Goal: Task Accomplishment & Management: Manage account settings

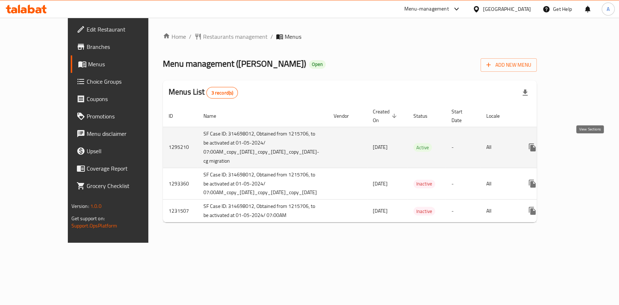
click at [593, 152] on link "enhanced table" at bounding box center [584, 147] width 17 height 17
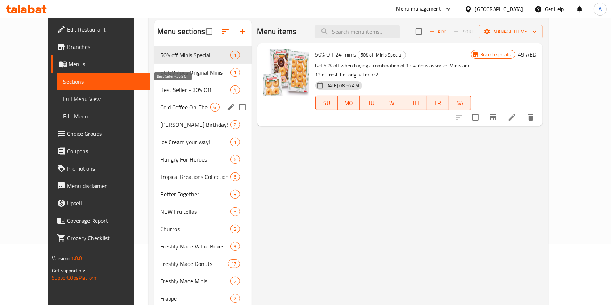
scroll to position [96, 0]
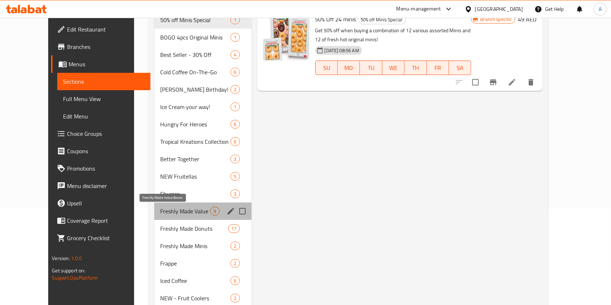
click at [172, 210] on span "Freshly Made Value Boxes" at bounding box center [185, 211] width 50 height 9
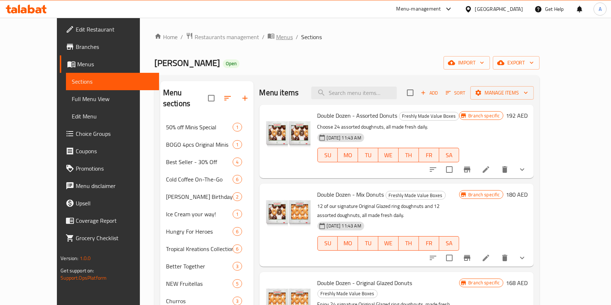
click at [268, 39] on icon "breadcrumb" at bounding box center [271, 35] width 7 height 7
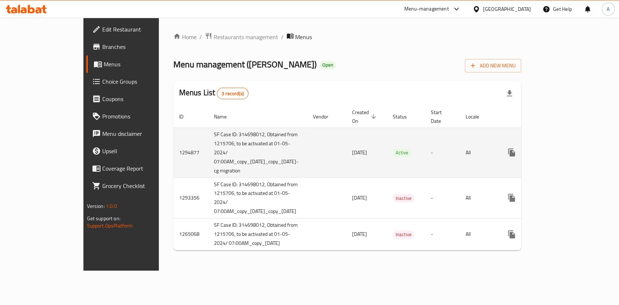
click at [568, 148] on icon "enhanced table" at bounding box center [564, 152] width 9 height 9
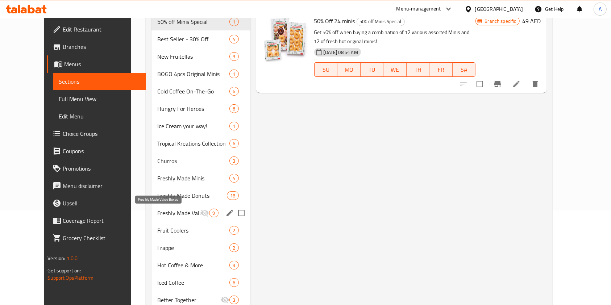
scroll to position [96, 0]
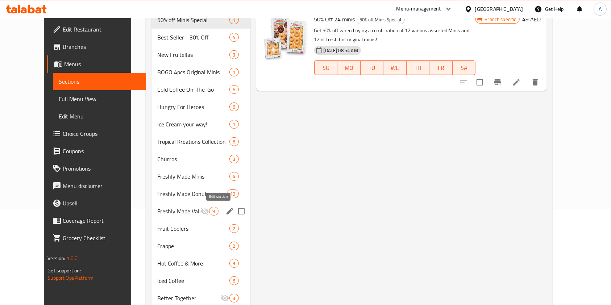
click at [227, 211] on icon "edit" at bounding box center [230, 211] width 7 height 7
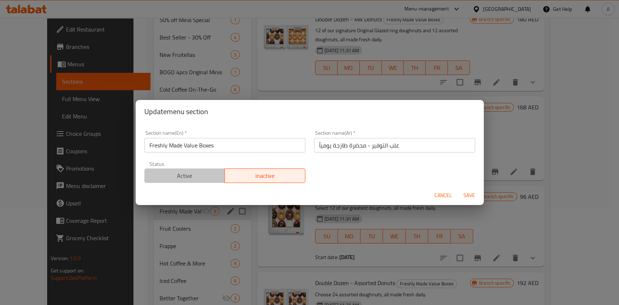
click at [199, 178] on span "Active" at bounding box center [185, 176] width 75 height 11
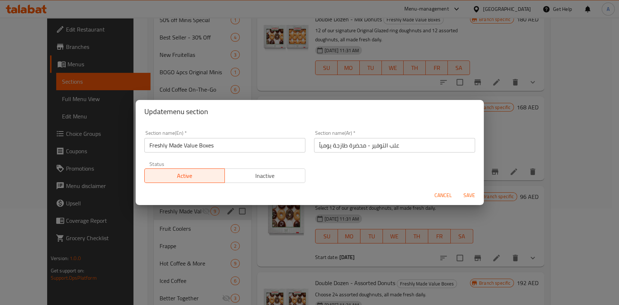
click at [470, 200] on span "Save" at bounding box center [469, 195] width 17 height 9
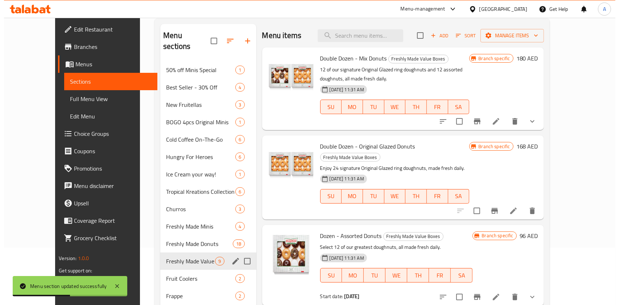
scroll to position [48, 0]
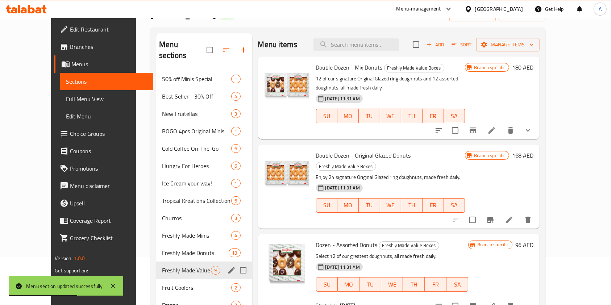
click at [476, 131] on icon "Branch-specific-item" at bounding box center [473, 131] width 7 height 6
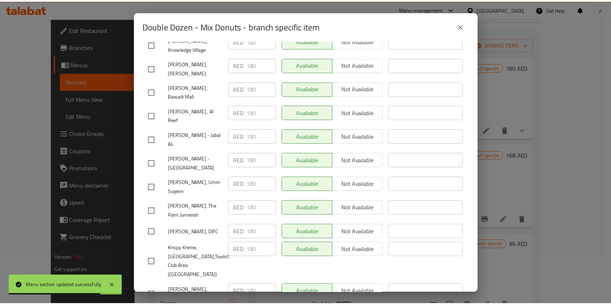
scroll to position [677, 0]
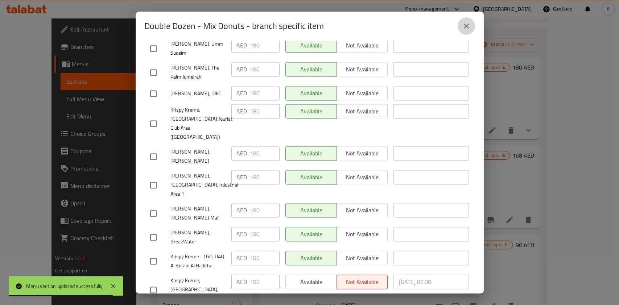
click at [466, 22] on icon "close" at bounding box center [466, 26] width 9 height 9
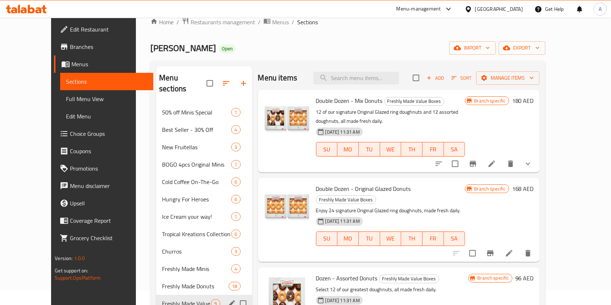
scroll to position [0, 0]
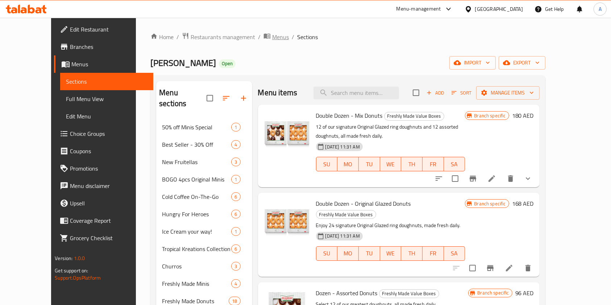
click at [272, 35] on span "Menus" at bounding box center [280, 37] width 17 height 9
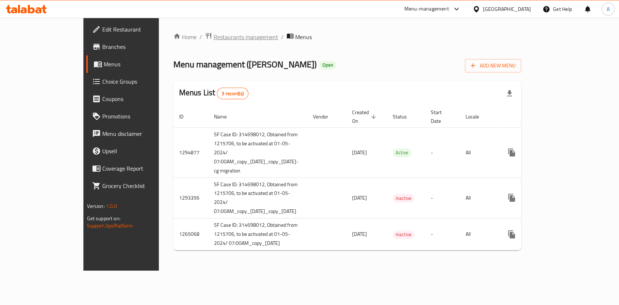
click at [214, 37] on span "Restaurants management" at bounding box center [246, 37] width 65 height 9
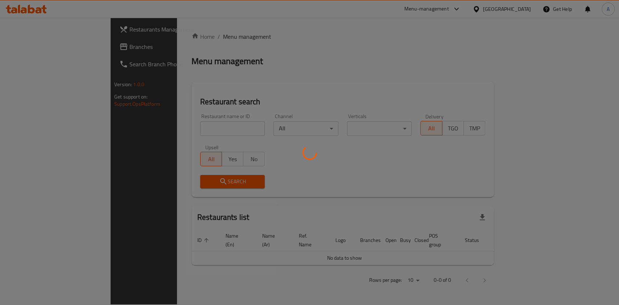
click at [186, 129] on div at bounding box center [309, 152] width 619 height 305
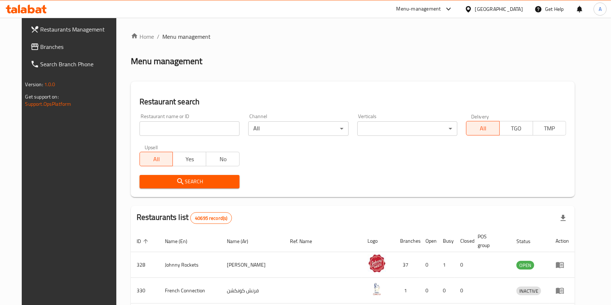
click at [169, 129] on input "search" at bounding box center [190, 128] width 100 height 15
click at [142, 127] on input "search" at bounding box center [190, 128] width 100 height 15
type input "Pizza Hut"
click button "Search" at bounding box center [190, 181] width 100 height 13
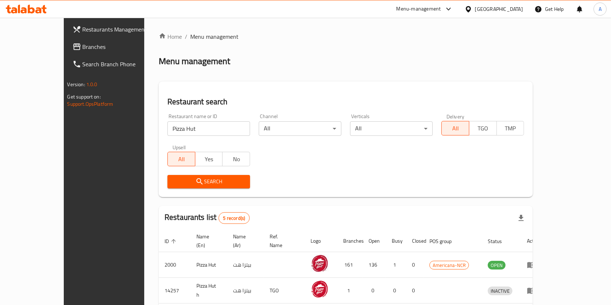
click at [285, 80] on div "Home / Menu management Menu management Restaurant search Restaurant name or ID …" at bounding box center [346, 234] width 374 height 404
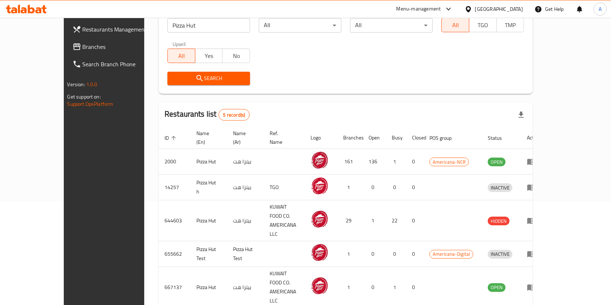
scroll to position [105, 0]
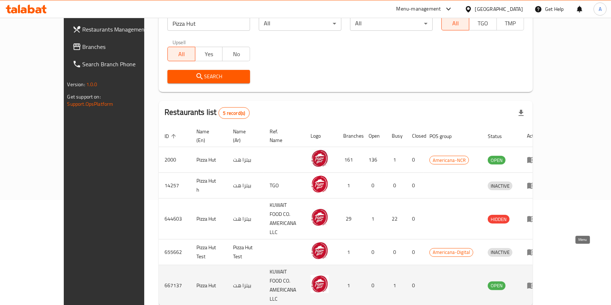
click at [541, 281] on link "enhanced table" at bounding box center [533, 285] width 13 height 9
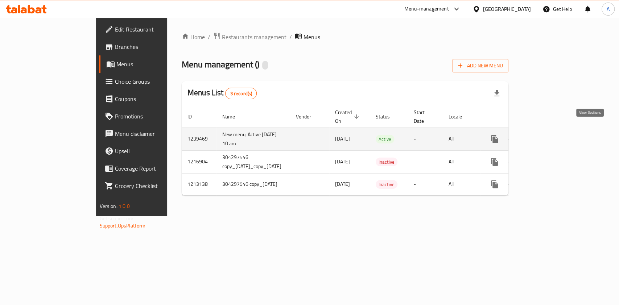
click at [551, 135] on icon "enhanced table" at bounding box center [546, 139] width 9 height 9
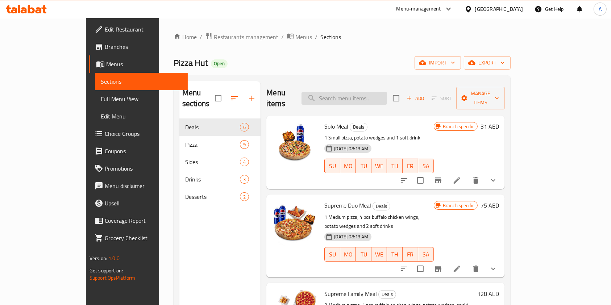
click at [380, 94] on input "search" at bounding box center [345, 98] width 86 height 13
paste input "Double Hershy"
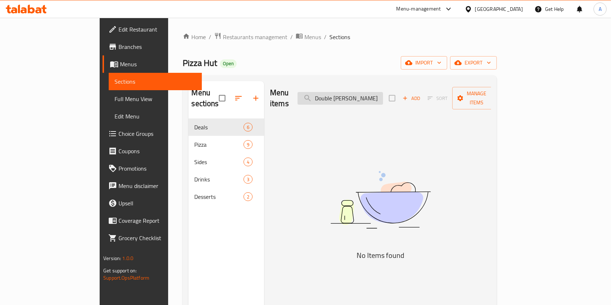
click at [380, 94] on input "Double Hershy" at bounding box center [341, 98] width 86 height 13
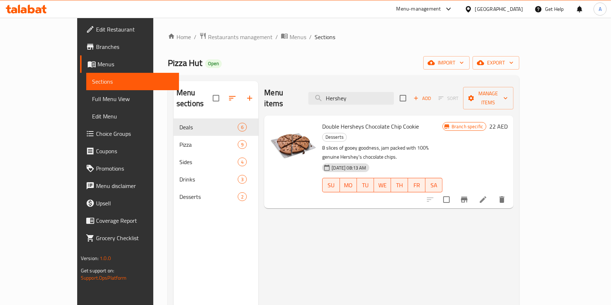
type input "Hershey"
click at [508, 121] on h6 "22 AED" at bounding box center [499, 126] width 18 height 10
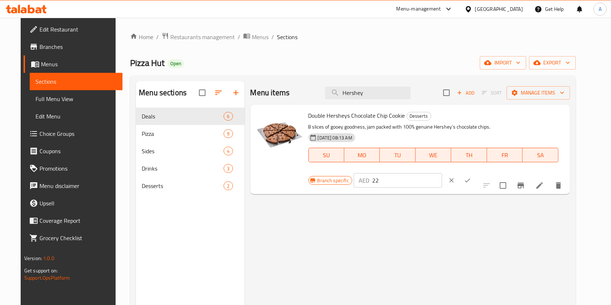
drag, startPoint x: 481, startPoint y: 125, endPoint x: 483, endPoint y: 119, distance: 6.9
click at [442, 173] on div "AED 22 ​" at bounding box center [398, 180] width 88 height 15
click at [442, 173] on input "22" at bounding box center [407, 180] width 70 height 15
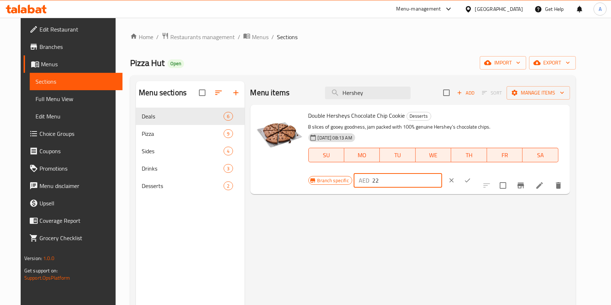
click at [442, 173] on input "22" at bounding box center [407, 180] width 70 height 15
paste input "3"
type input "23"
click at [471, 177] on icon "ok" at bounding box center [467, 180] width 7 height 7
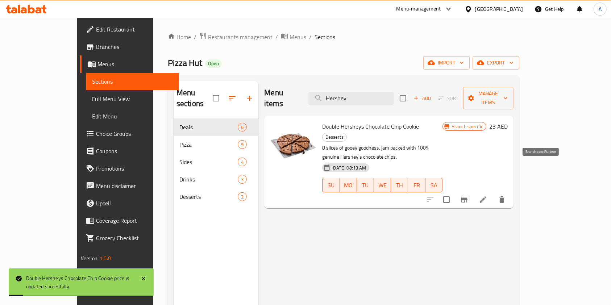
click at [468, 197] on icon "Branch-specific-item" at bounding box center [464, 200] width 7 height 6
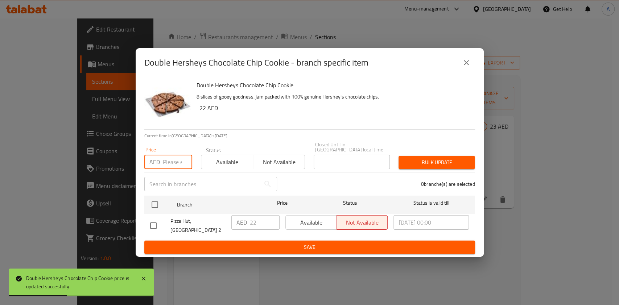
click at [172, 158] on input "number" at bounding box center [177, 162] width 29 height 15
paste input "23"
type input "23"
click at [223, 166] on span "Available" at bounding box center [227, 162] width 46 height 11
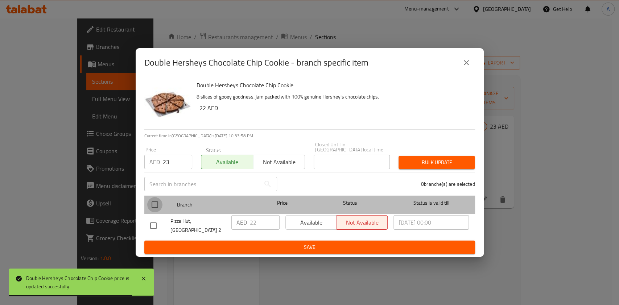
click at [157, 207] on input "checkbox" at bounding box center [154, 204] width 15 height 15
checkbox input "true"
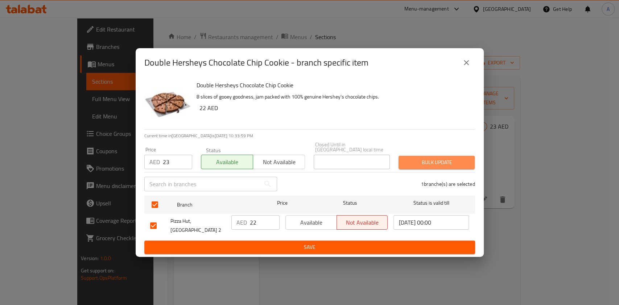
click at [418, 167] on span "Bulk update" at bounding box center [436, 162] width 65 height 9
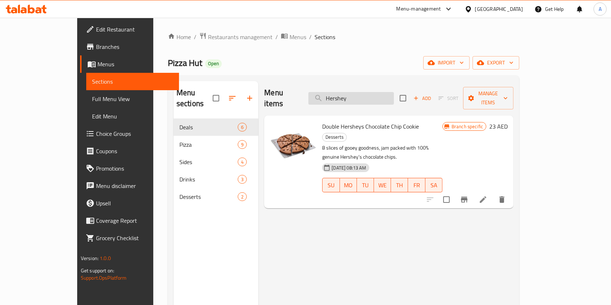
click at [367, 98] on input "Hershey" at bounding box center [352, 98] width 86 height 13
click at [367, 97] on input "Hershey" at bounding box center [352, 98] width 86 height 13
paste input "Small Very Veggie Pizza"
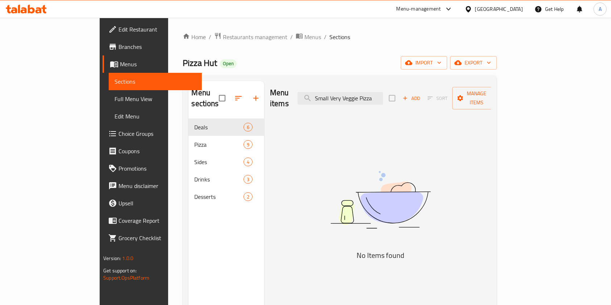
drag, startPoint x: 367, startPoint y: 91, endPoint x: 322, endPoint y: 89, distance: 44.3
click at [322, 89] on div "Menu items Small Very Veggie Pizza Add Sort Manage items" at bounding box center [380, 98] width 221 height 34
click at [383, 96] on input "Very Veggie Pizza" at bounding box center [341, 98] width 86 height 13
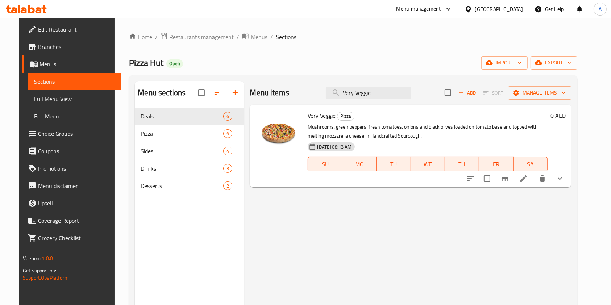
type input "Very Veggie"
click at [565, 181] on icon "show more" at bounding box center [560, 178] width 9 height 9
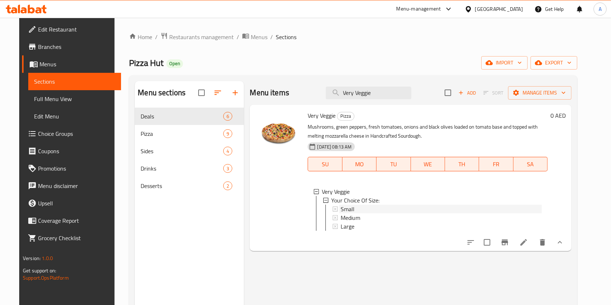
click at [358, 205] on div "Small" at bounding box center [441, 209] width 201 height 9
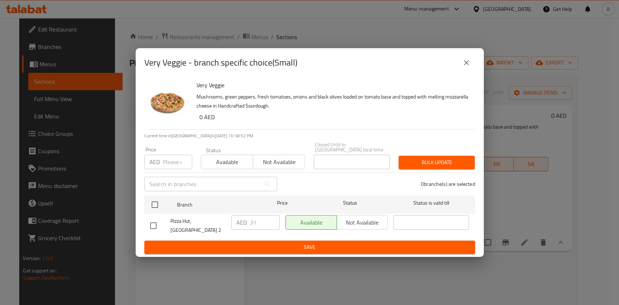
click at [153, 223] on input "checkbox" at bounding box center [153, 225] width 15 height 15
checkbox input "true"
click at [249, 225] on div "AED 31 ​" at bounding box center [255, 222] width 48 height 15
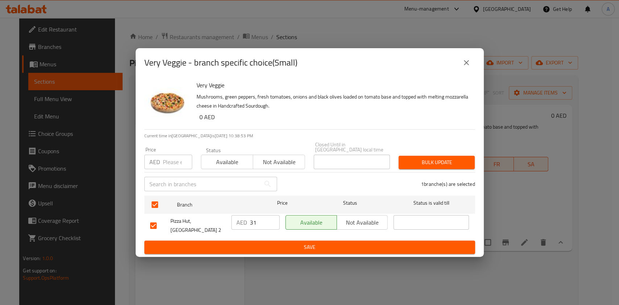
click at [249, 225] on div "AED 31 ​" at bounding box center [255, 222] width 48 height 15
paste input "32"
click at [258, 224] on input "3132" at bounding box center [265, 222] width 30 height 15
paste input "number"
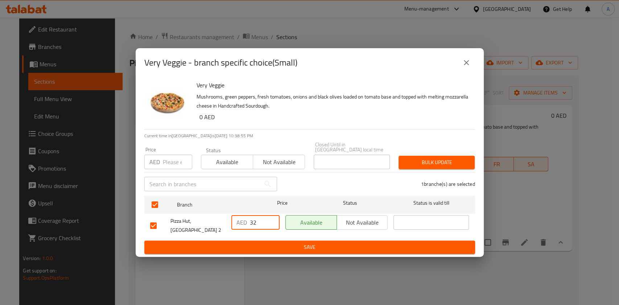
type input "32"
click at [311, 248] on span "Save" at bounding box center [309, 247] width 319 height 9
